Goal: Task Accomplishment & Management: Use online tool/utility

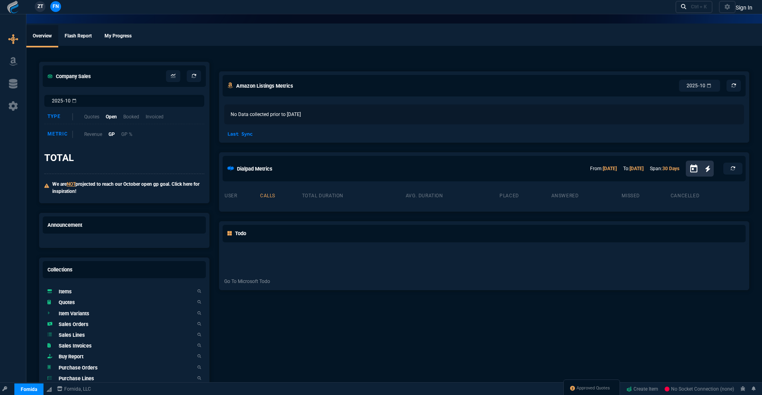
select select "18: totals"
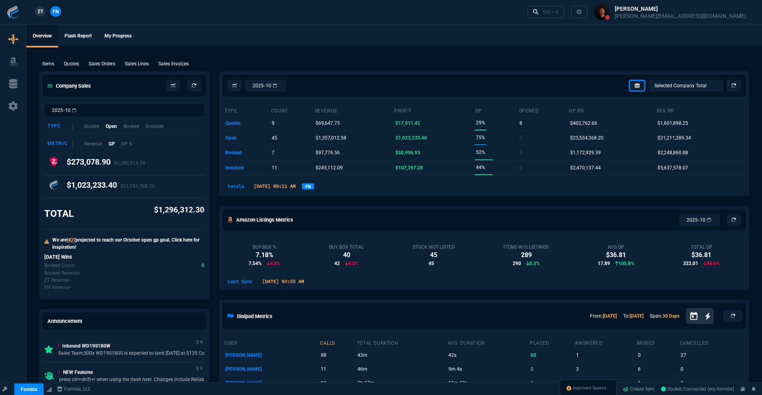
click at [314, 188] on link "FN" at bounding box center [308, 187] width 12 height 6
click at [314, 190] on nx-fornida-dropdown "FN" at bounding box center [308, 187] width 12 height 10
click at [314, 189] on link "FN" at bounding box center [308, 187] width 12 height 6
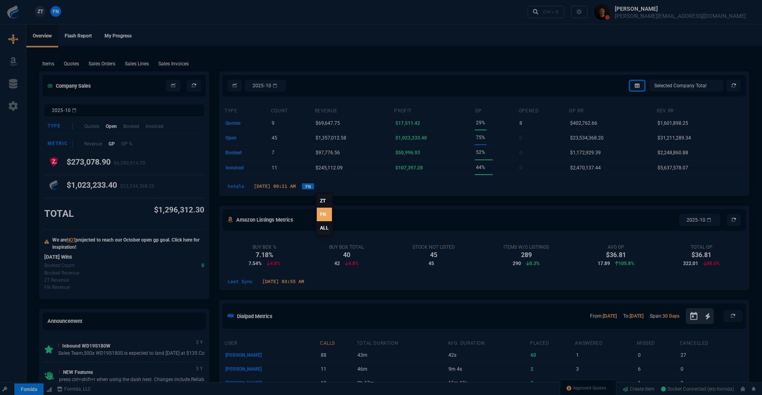
click at [327, 200] on link "ZT" at bounding box center [324, 201] width 15 height 14
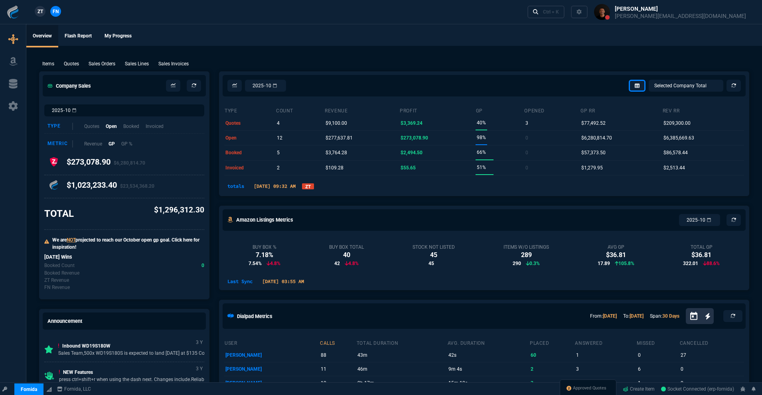
click at [314, 190] on nx-fornida-dropdown "ZT" at bounding box center [308, 187] width 12 height 10
click at [314, 187] on link "ZT" at bounding box center [308, 187] width 12 height 6
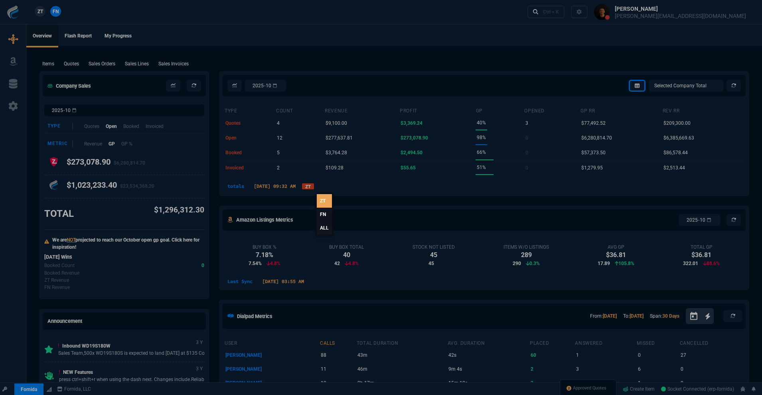
click at [324, 225] on link "ALL" at bounding box center [324, 228] width 15 height 14
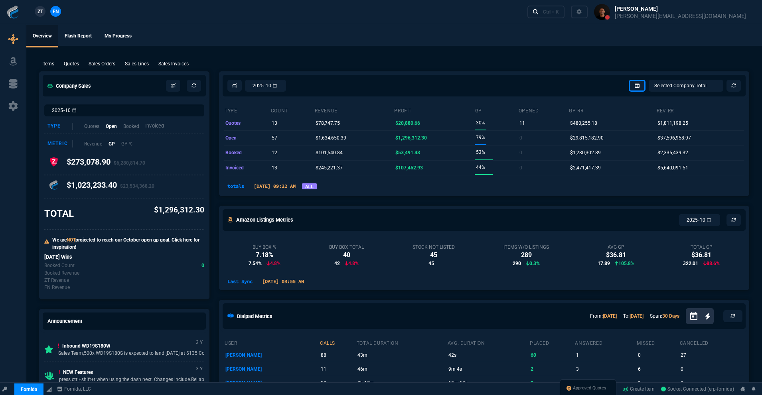
click at [158, 123] on p "Invoiced" at bounding box center [154, 126] width 19 height 8
